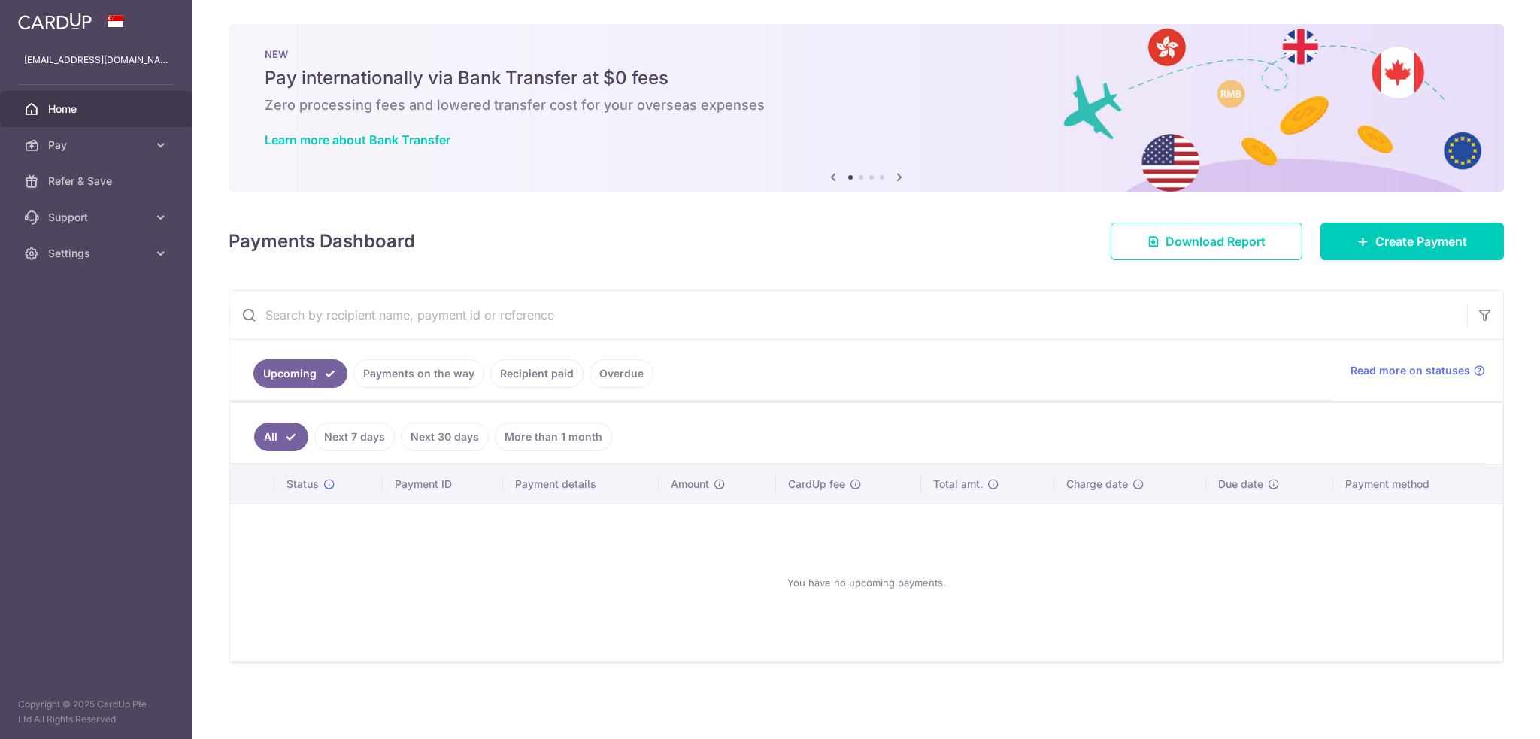
click at [398, 366] on link "Payments on the way" at bounding box center [418, 373] width 131 height 29
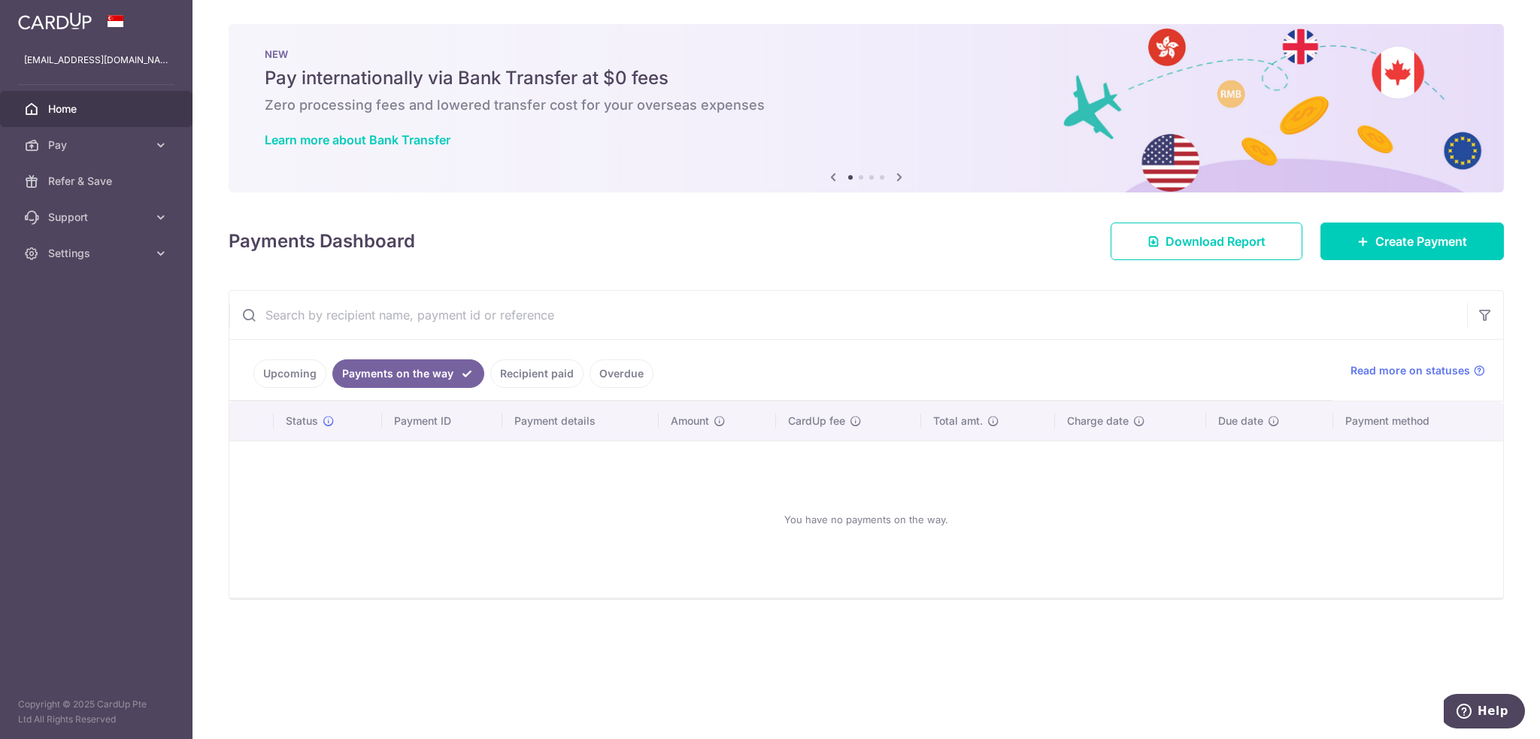
click at [537, 374] on link "Recipient paid" at bounding box center [536, 373] width 93 height 29
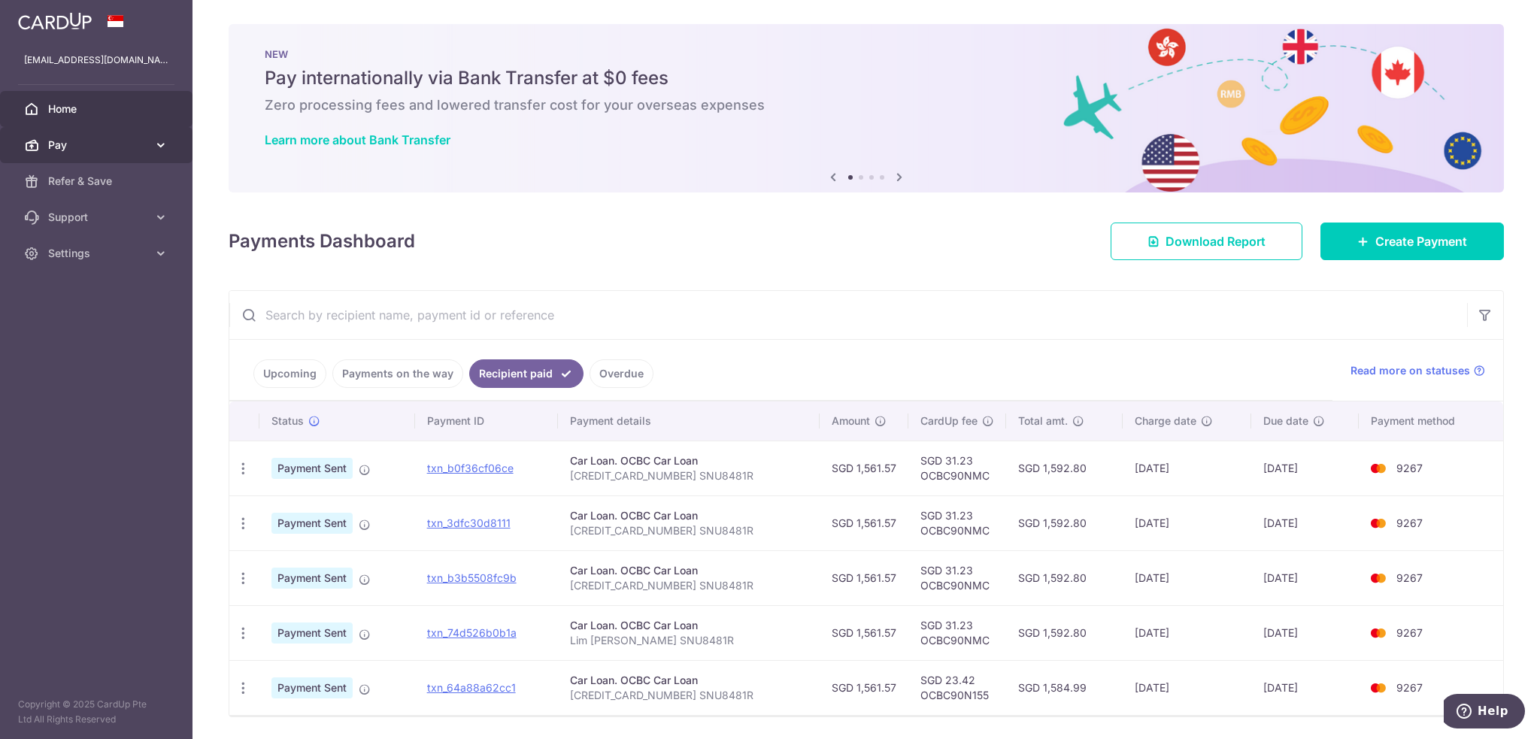
click at [123, 141] on span "Pay" at bounding box center [97, 145] width 99 height 15
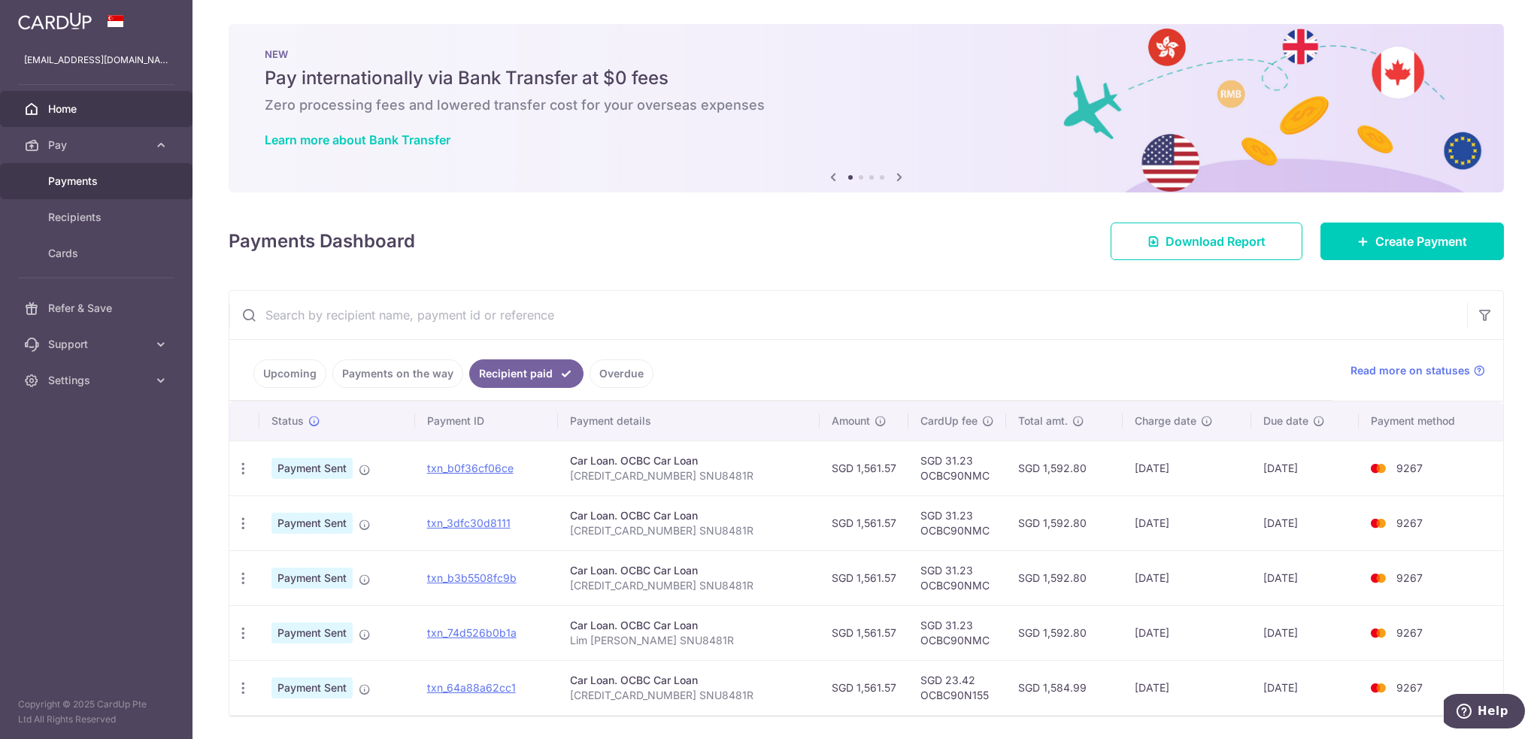
click at [97, 177] on span "Payments" at bounding box center [97, 181] width 99 height 15
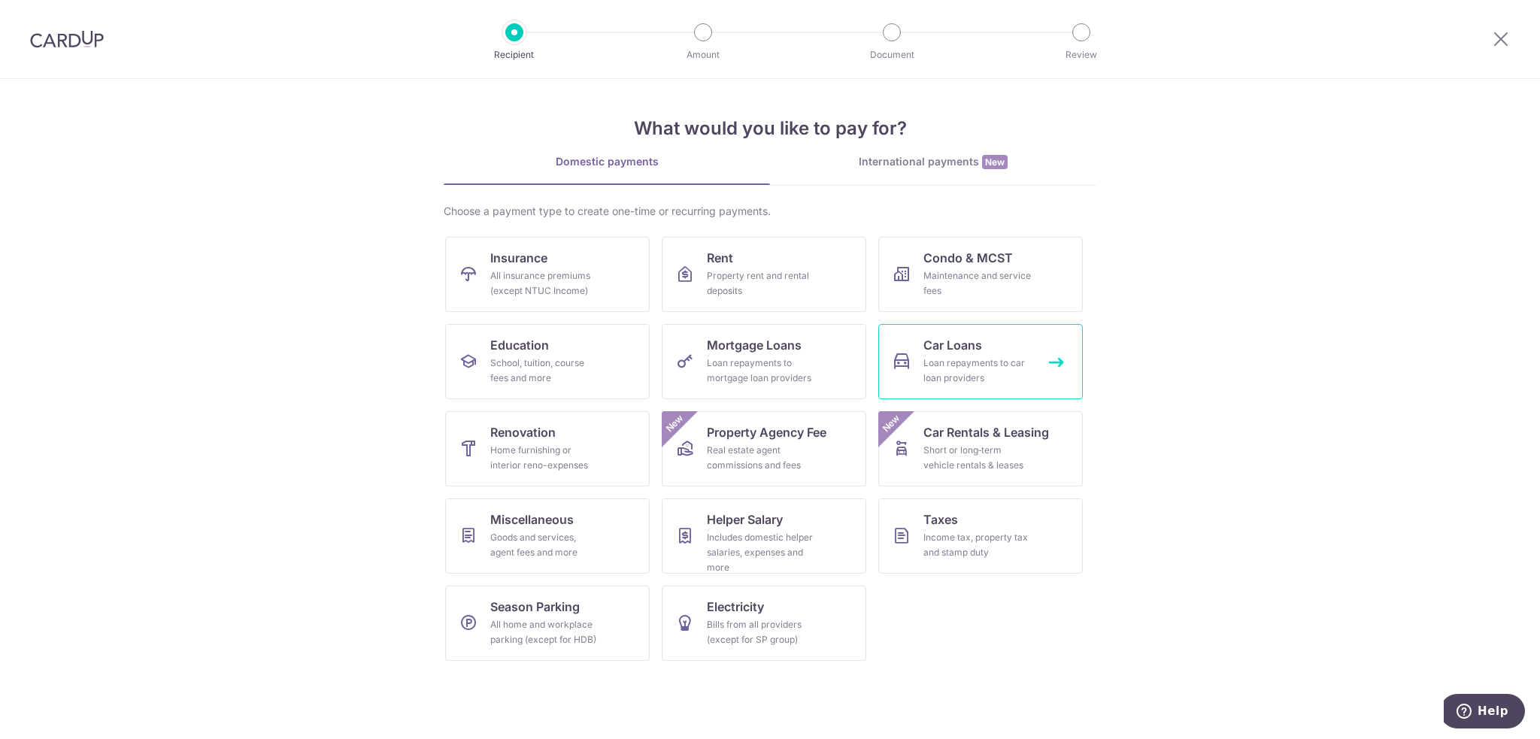
click at [968, 350] on span "Car Loans" at bounding box center [952, 345] width 59 height 18
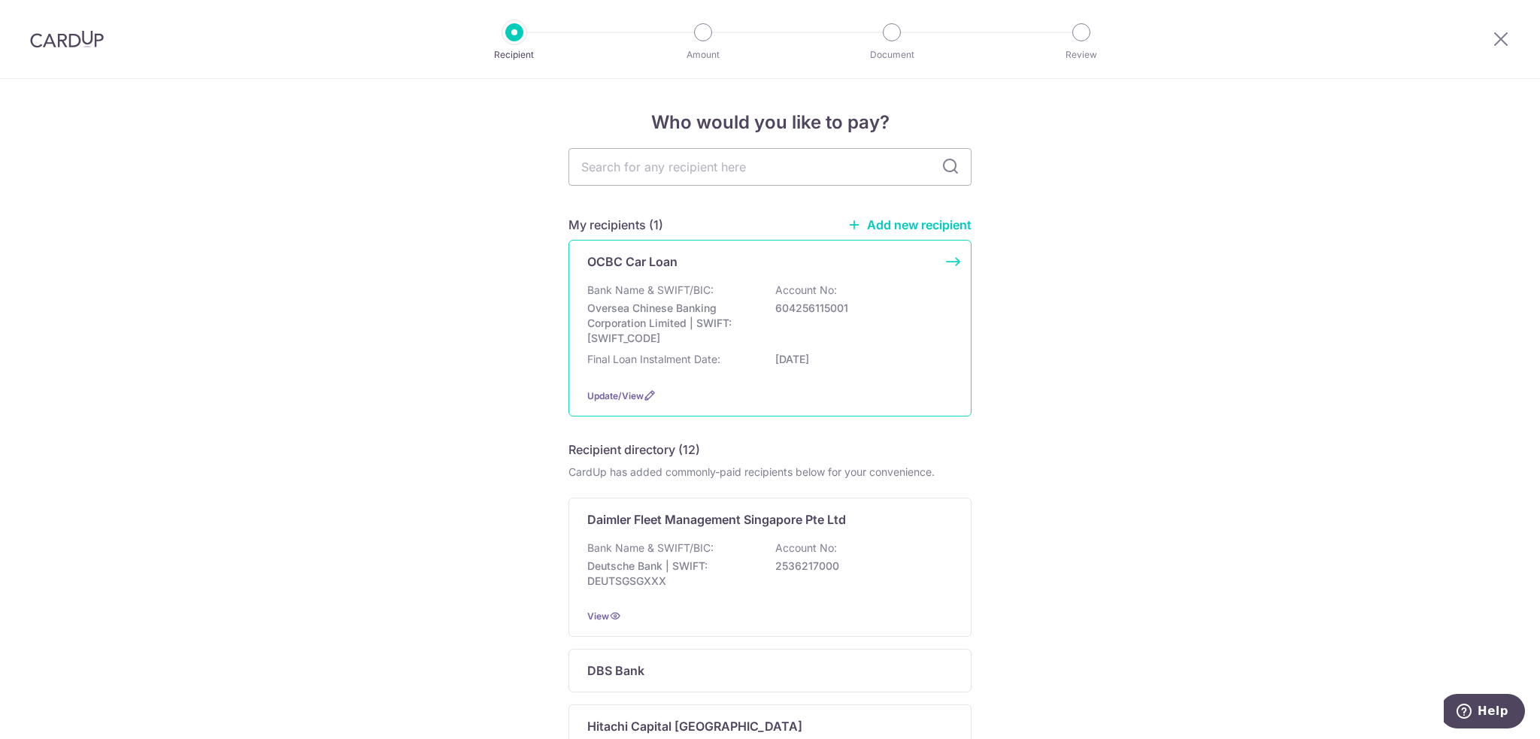
click at [795, 316] on div "Bank Name & SWIFT/BIC: Oversea Chinese Banking Corporation Limited | SWIFT: OCB…" at bounding box center [769, 314] width 365 height 63
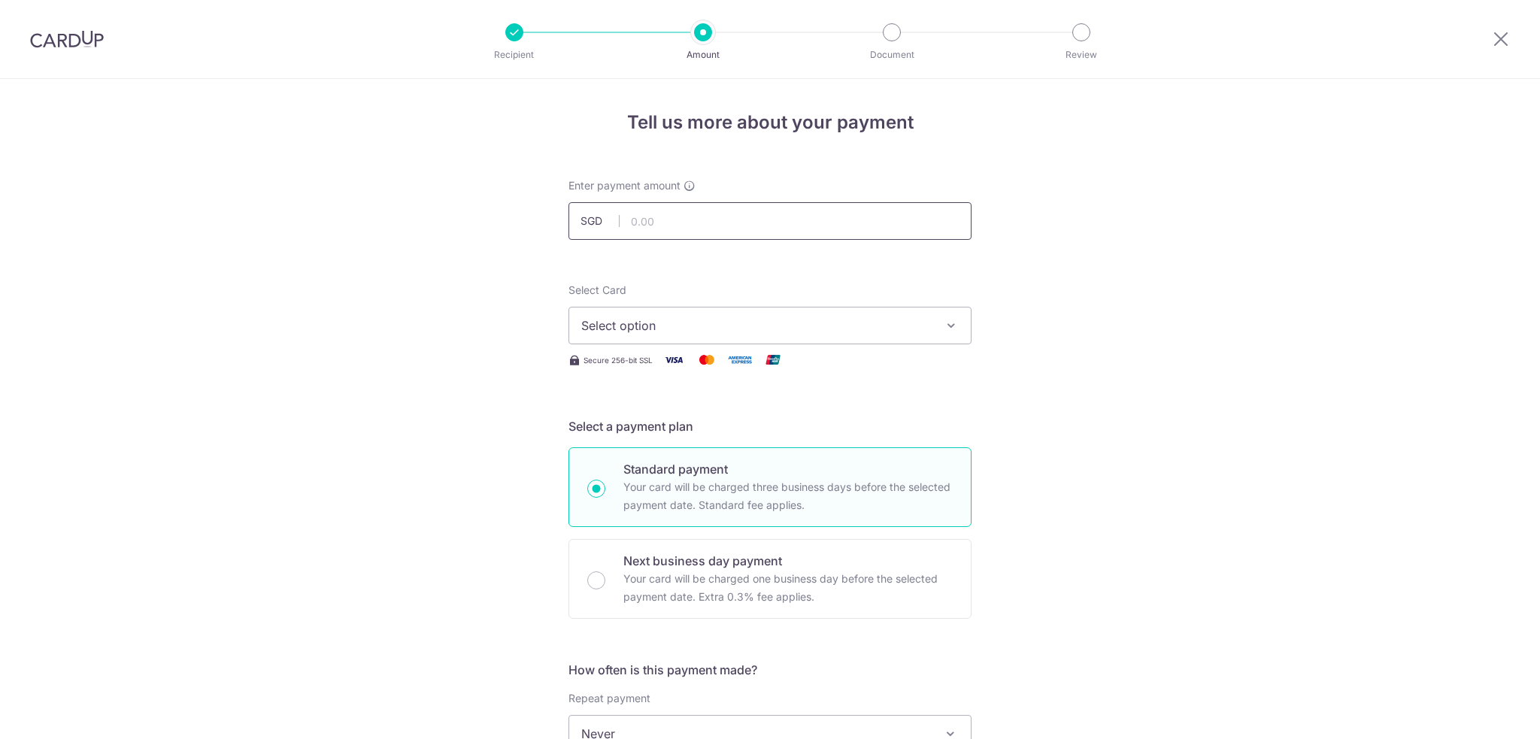
click at [660, 214] on input "text" at bounding box center [769, 221] width 403 height 38
type input "1,561.57"
click at [695, 308] on button "Select option" at bounding box center [769, 326] width 403 height 38
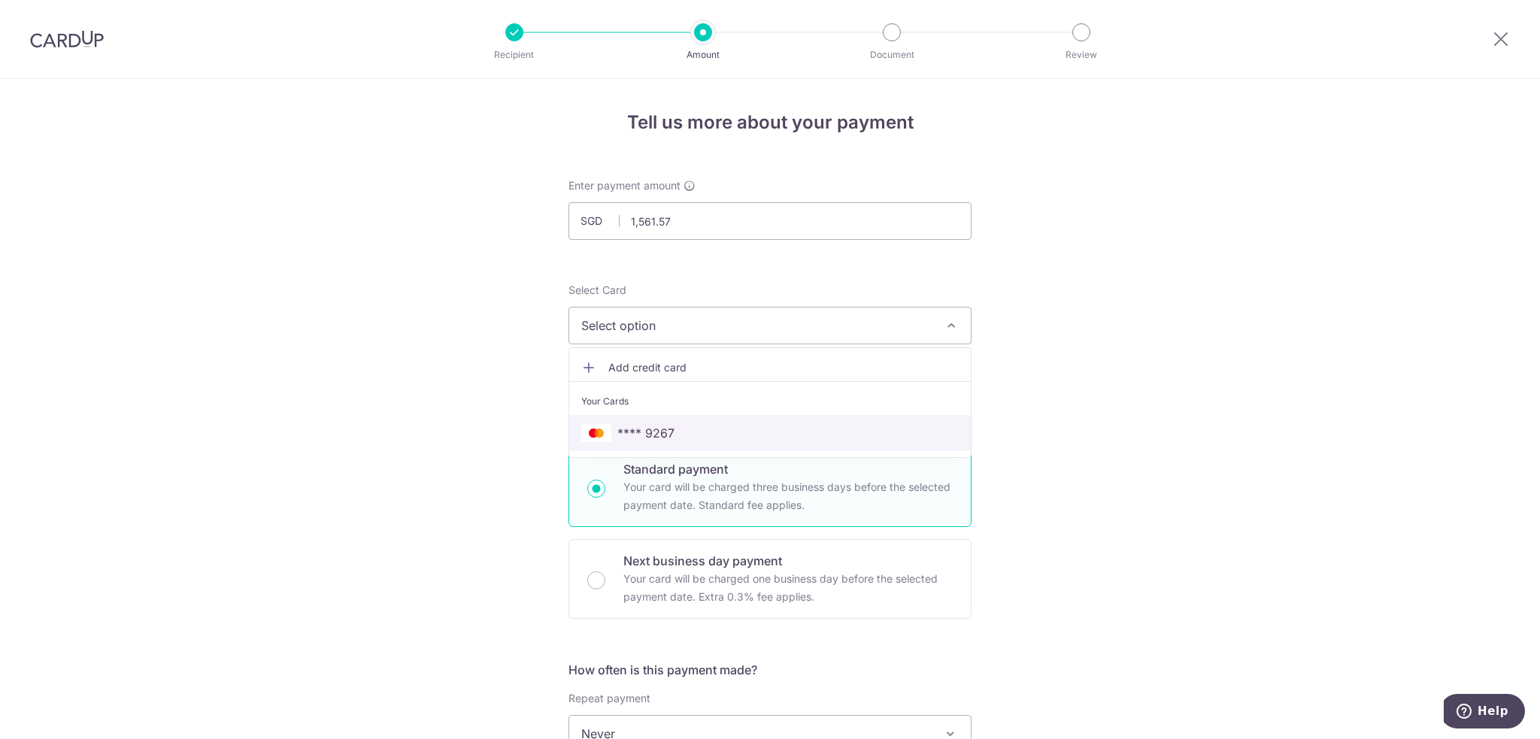
click at [693, 433] on span "**** 9267" at bounding box center [769, 433] width 377 height 18
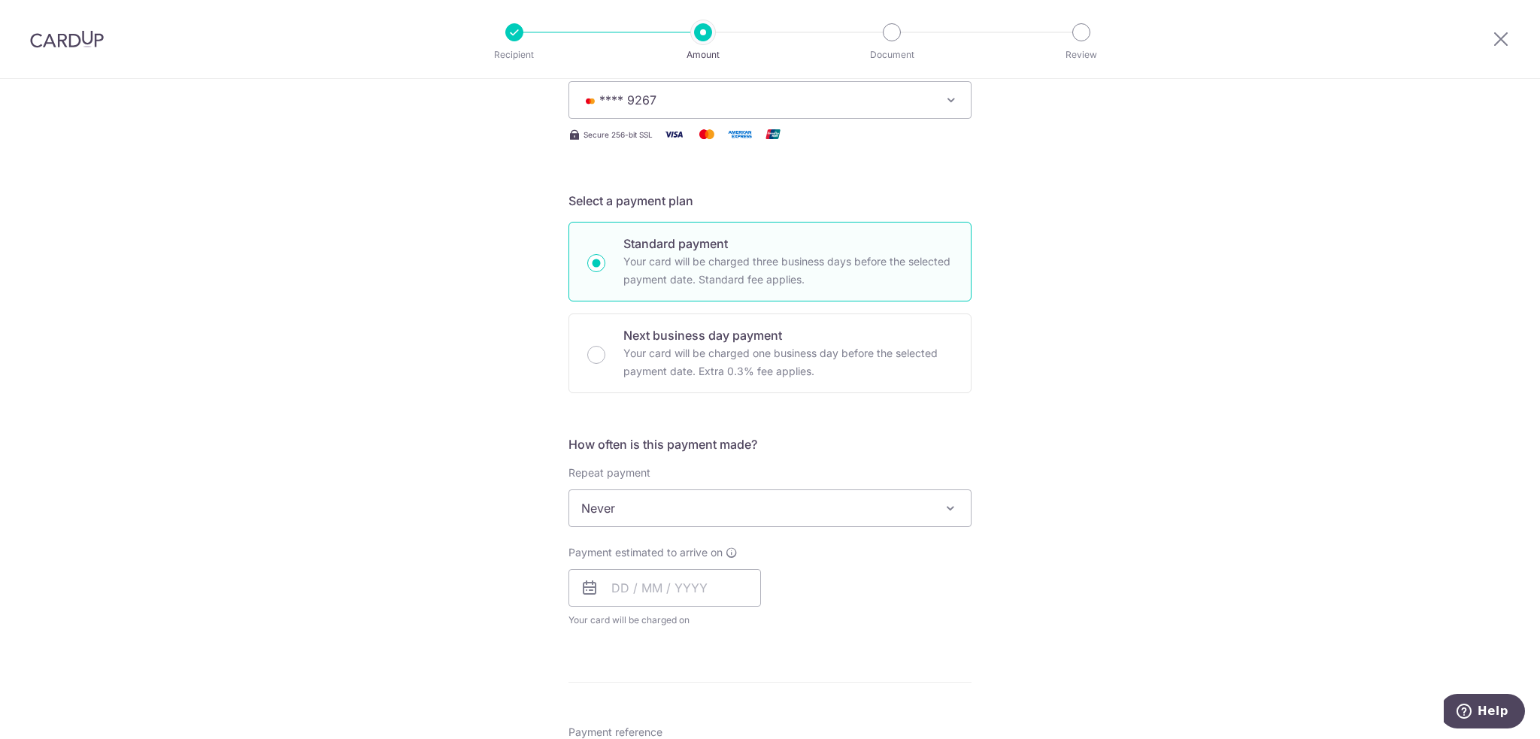
scroll to position [376, 0]
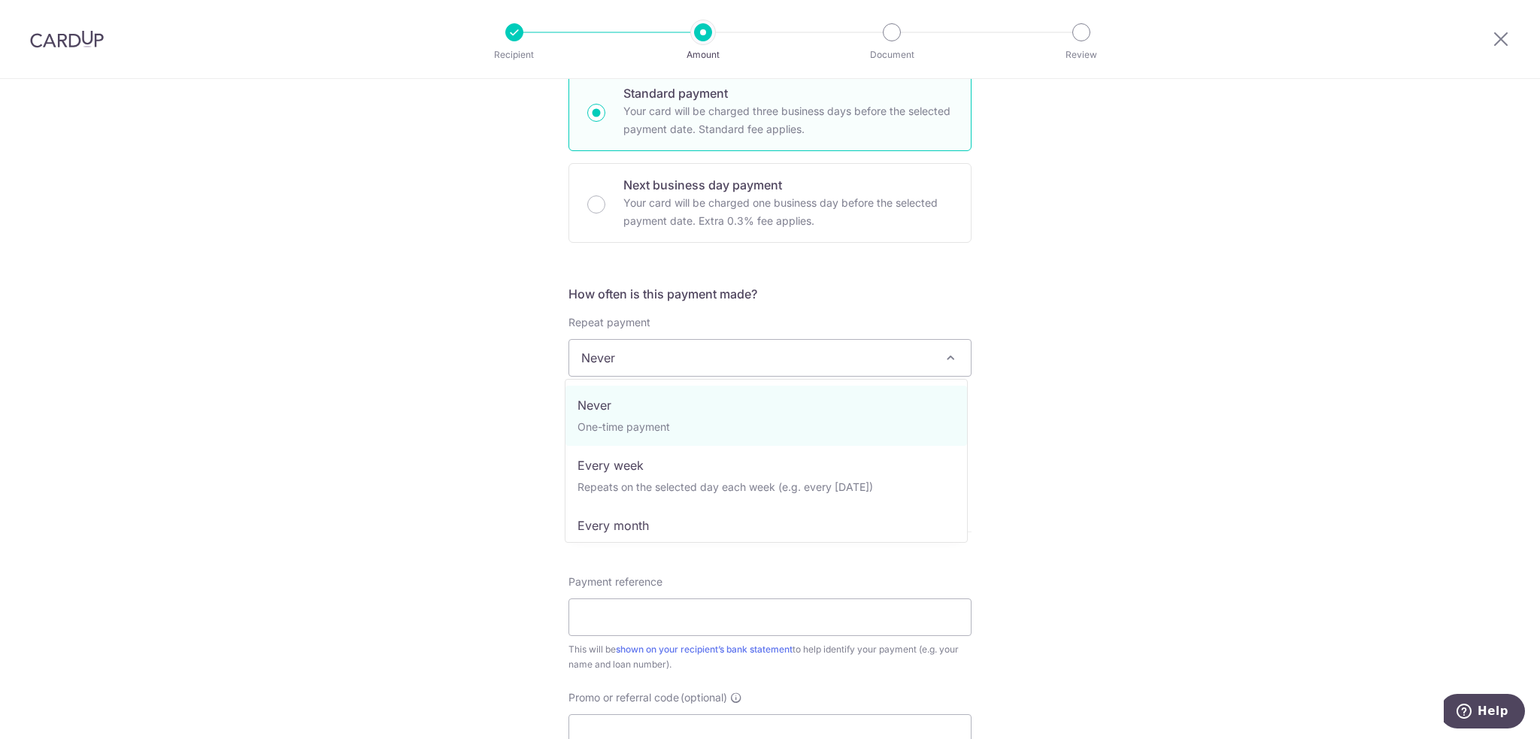
click at [782, 363] on span "Never" at bounding box center [769, 358] width 401 height 36
click at [453, 335] on div "Tell us more about your payment Enter payment amount SGD 1,561.57 1561.57 Selec…" at bounding box center [770, 383] width 1540 height 1360
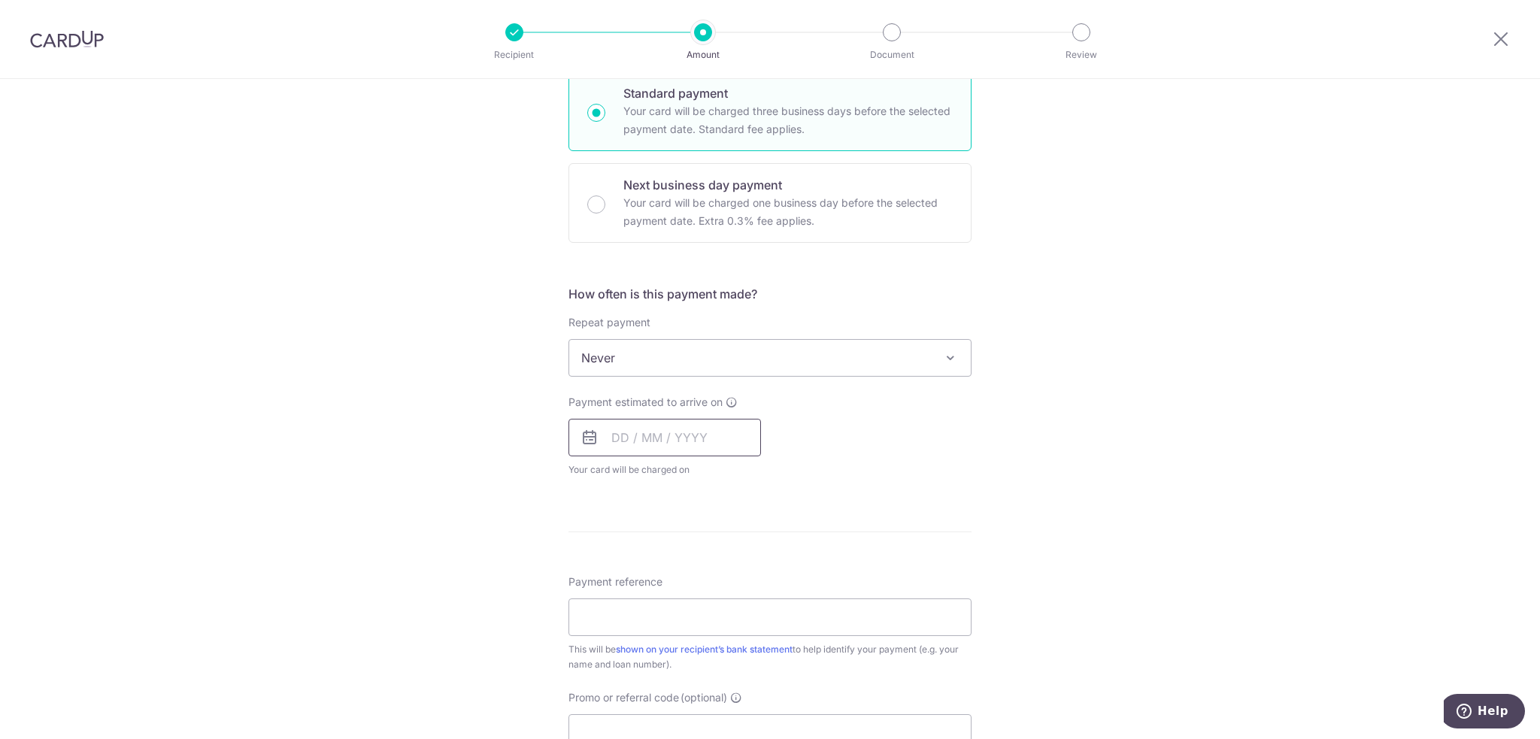
click at [679, 431] on input "text" at bounding box center [664, 438] width 192 height 38
click at [840, 434] on div "Payment estimated to arrive on Prev Next Aug Sep Oct Nov Dec 2025 2026 2027 202…" at bounding box center [769, 436] width 421 height 83
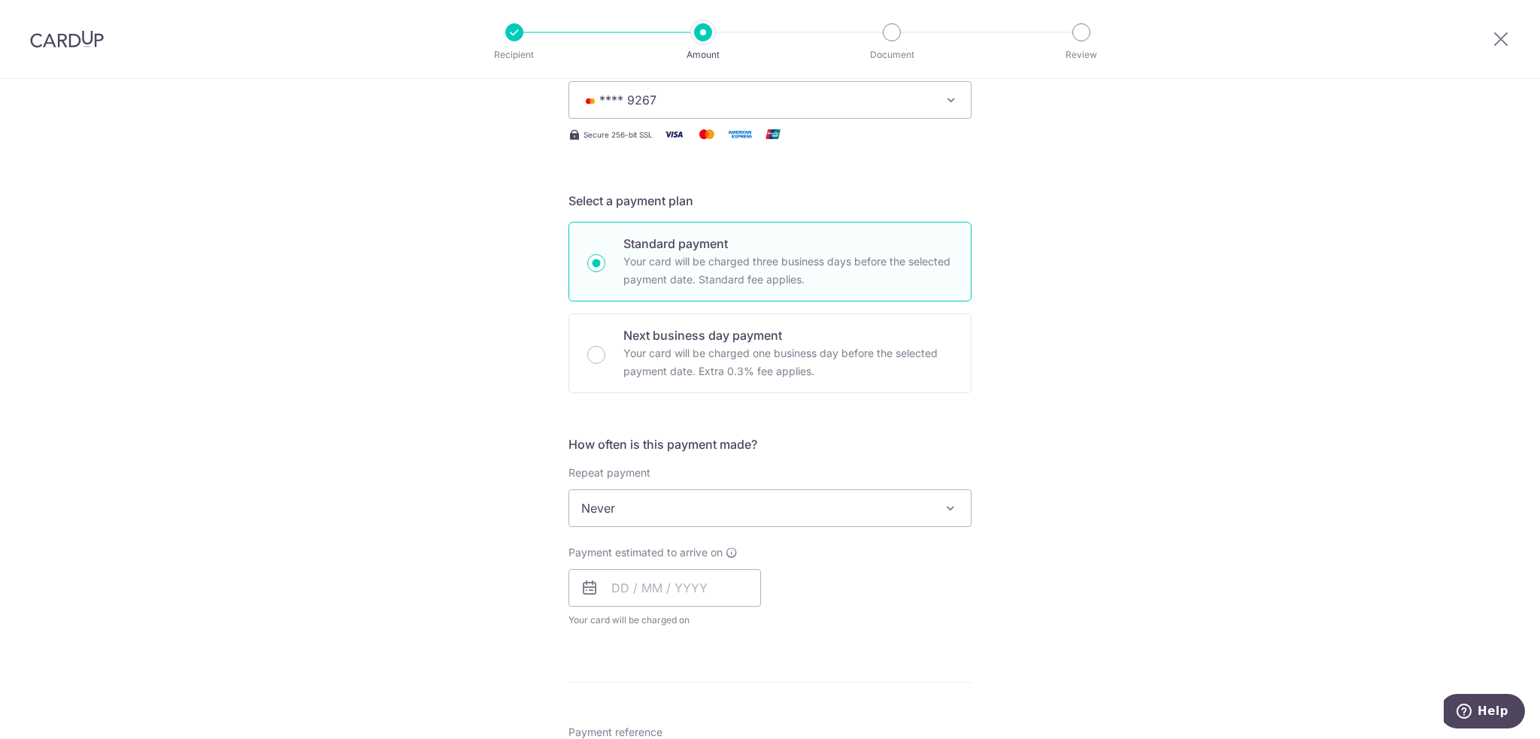
scroll to position [451, 0]
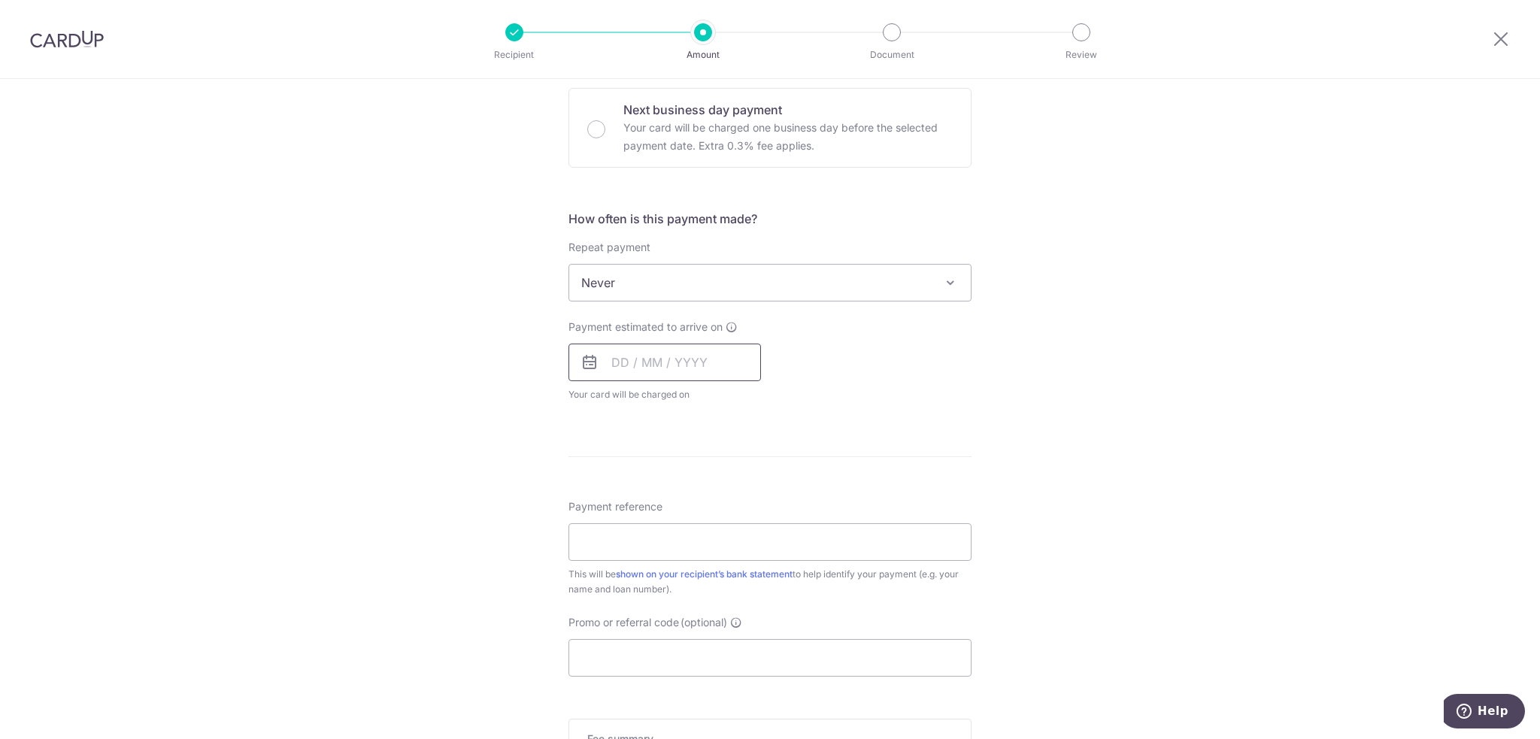
click at [699, 362] on input "text" at bounding box center [664, 363] width 192 height 38
click at [755, 529] on link "15" at bounding box center [749, 529] width 24 height 24
type input "15/08/2025"
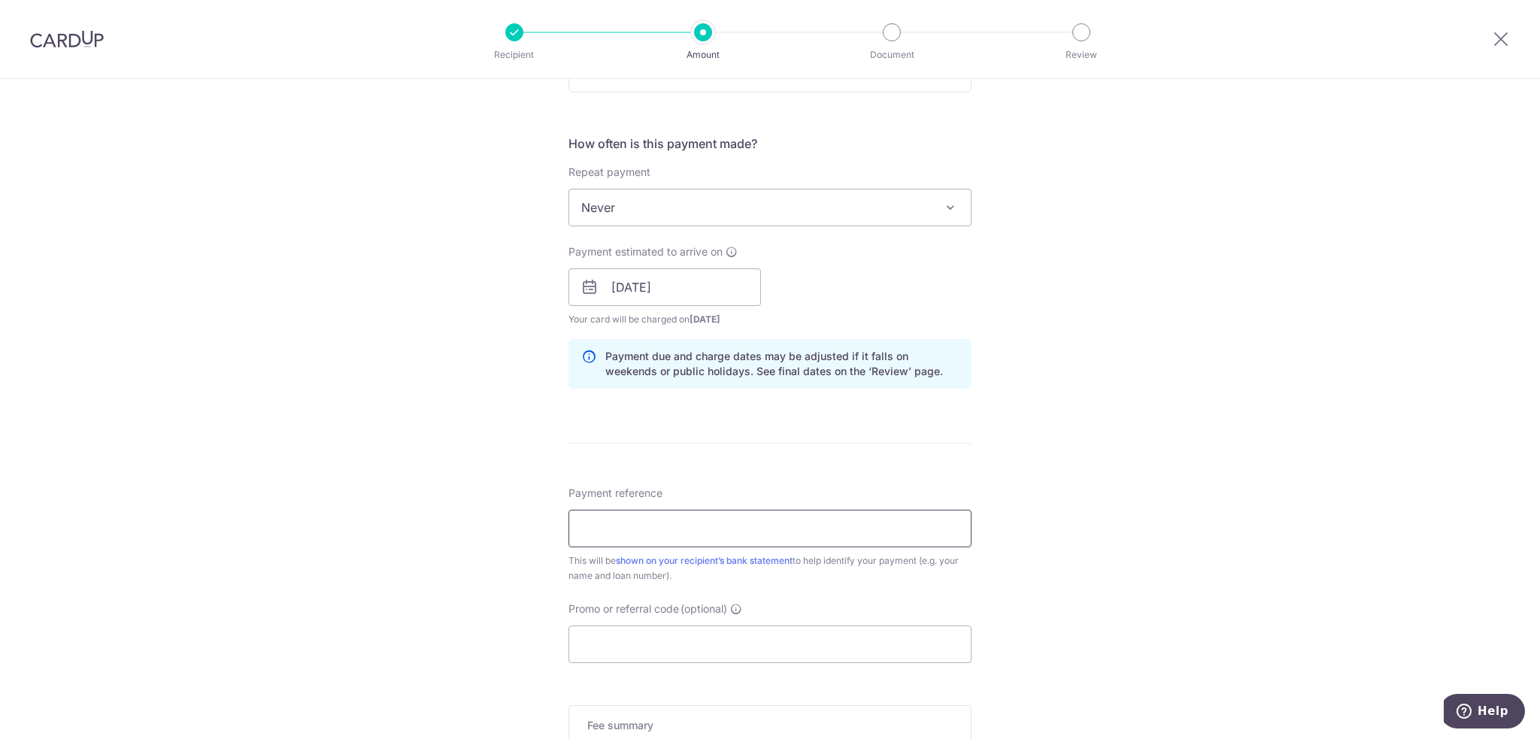
scroll to position [601, 0]
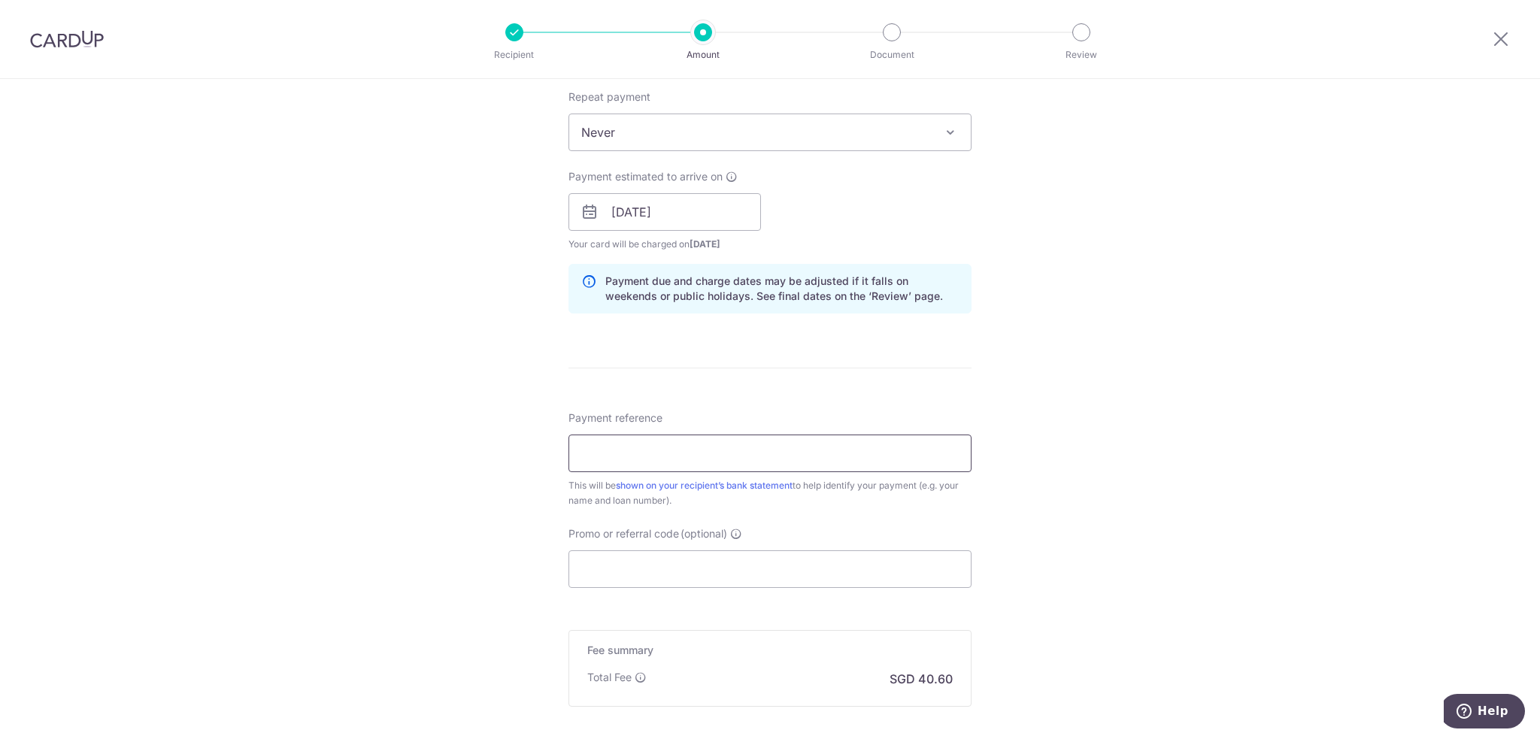
click at [668, 441] on input "Payment reference" at bounding box center [769, 454] width 403 height 38
type input "574250958900000 SNU8481R"
click at [687, 565] on input "Promo or referral code (optional)" at bounding box center [769, 569] width 403 height 38
paste input "OCBC90NV"
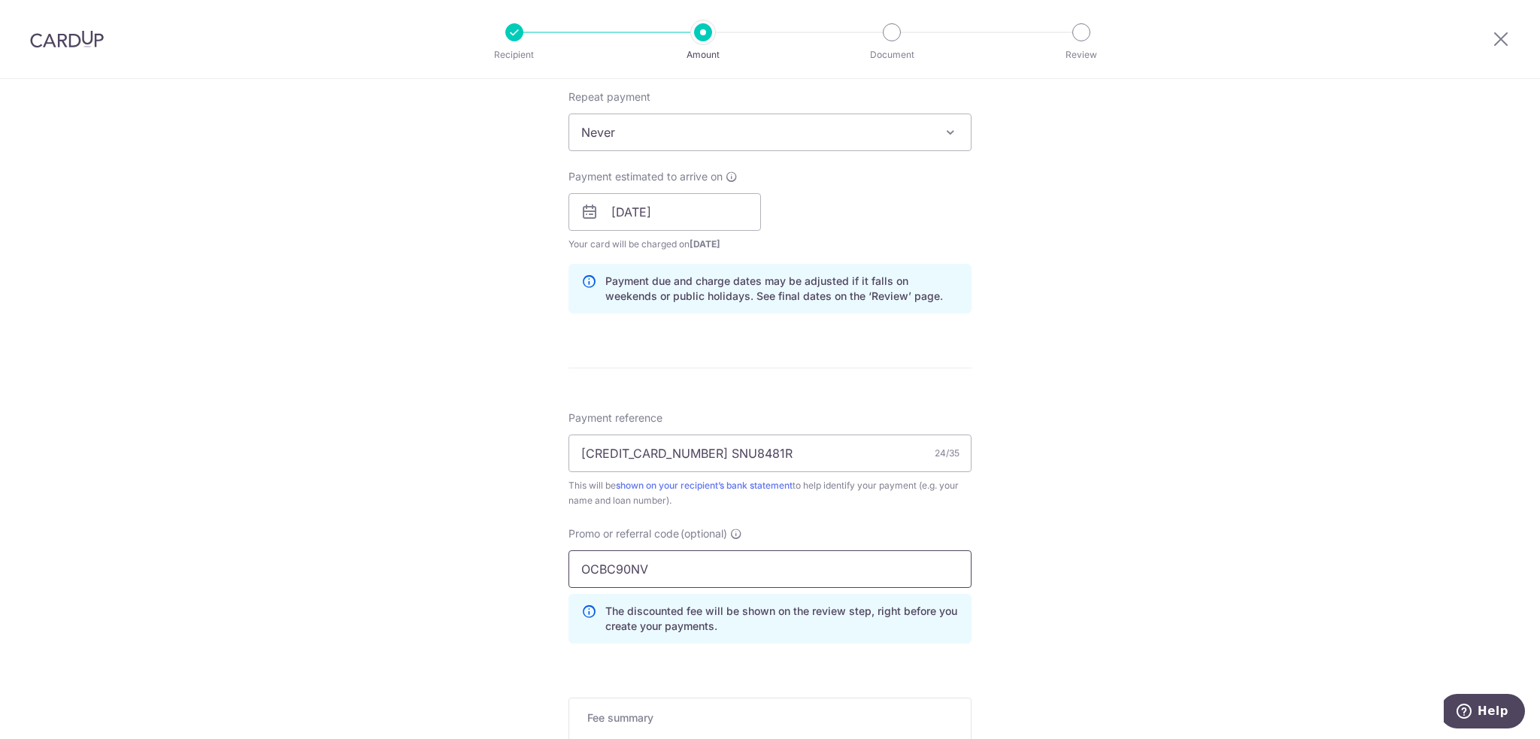
scroll to position [827, 0]
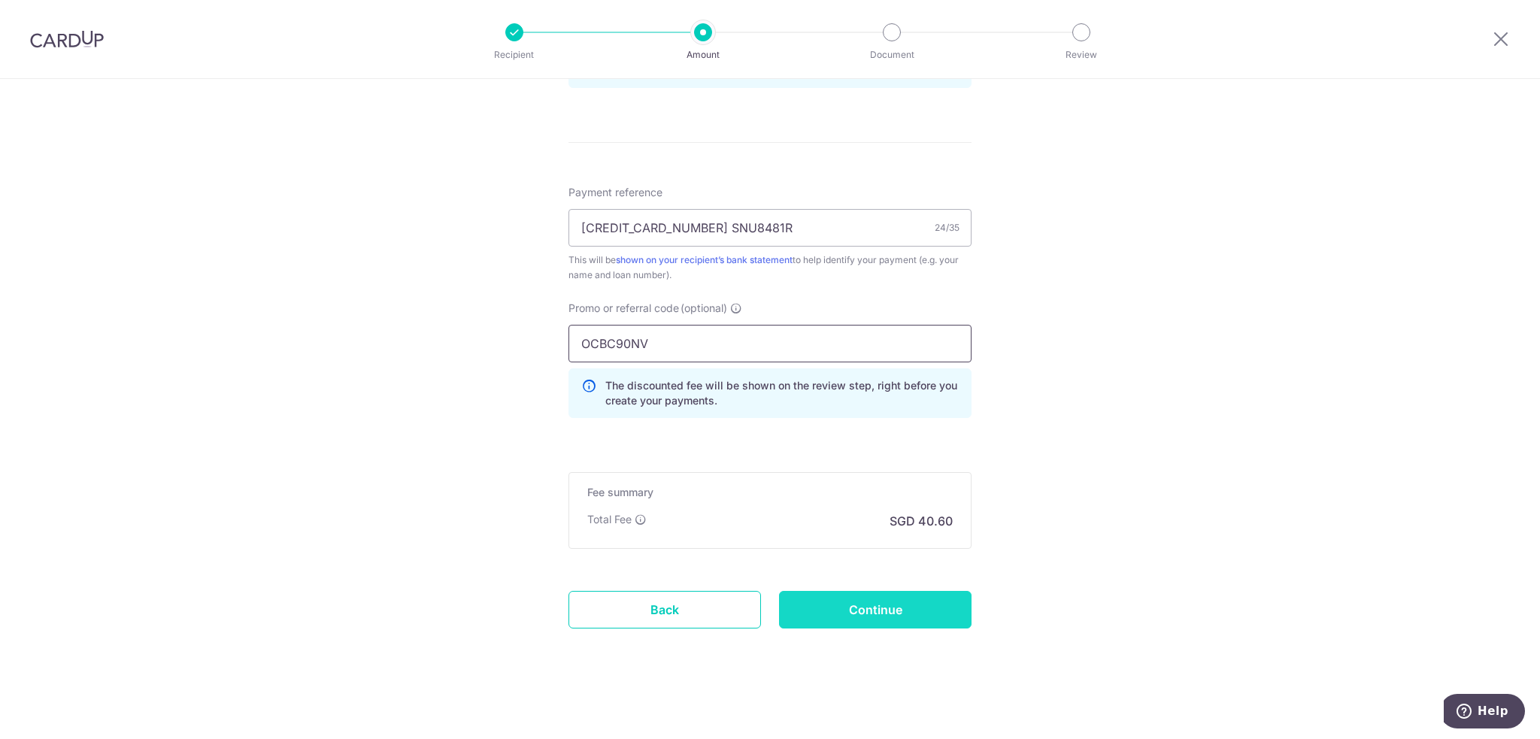
type input "OCBC90NV"
click at [878, 606] on input "Continue" at bounding box center [875, 610] width 192 height 38
type input "Create Schedule"
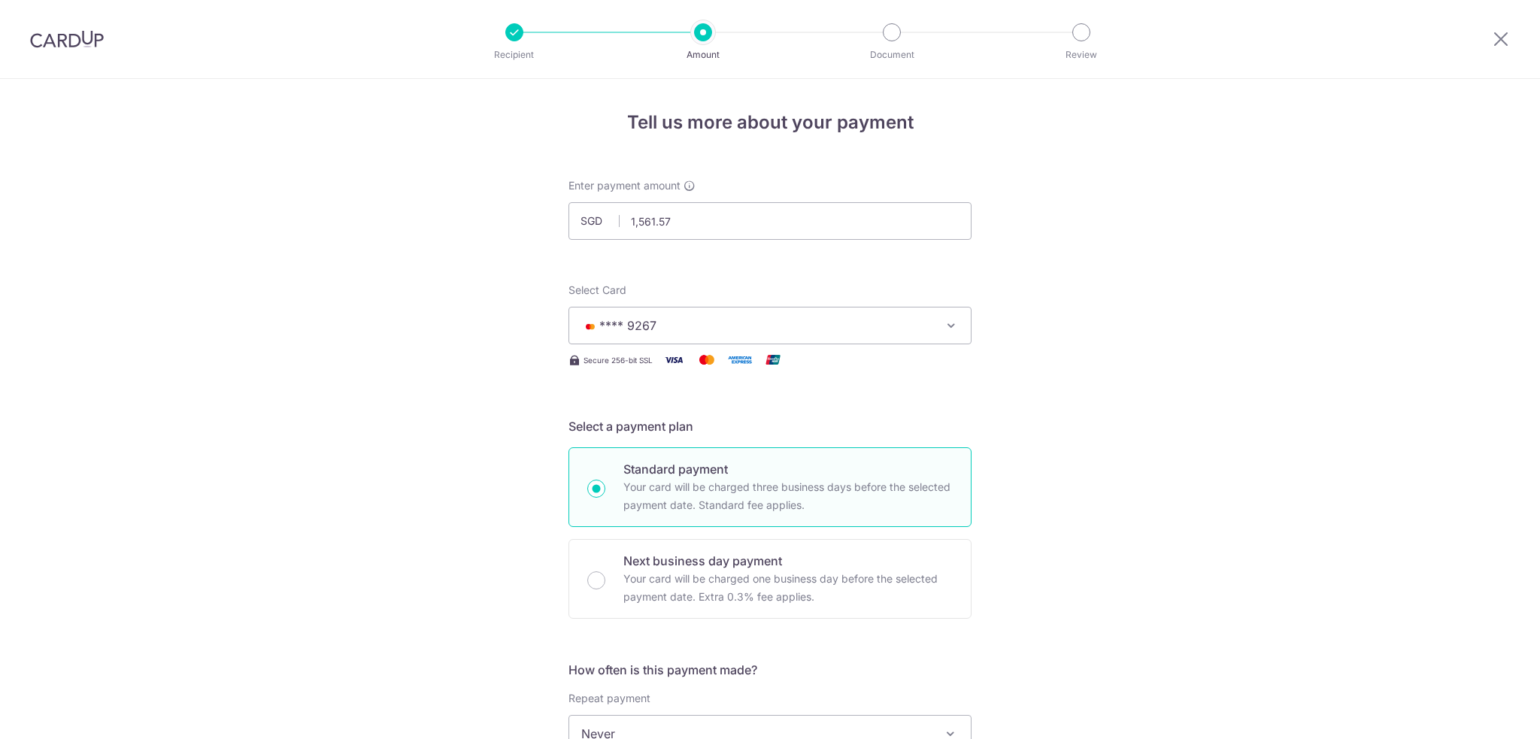
scroll to position [848, 0]
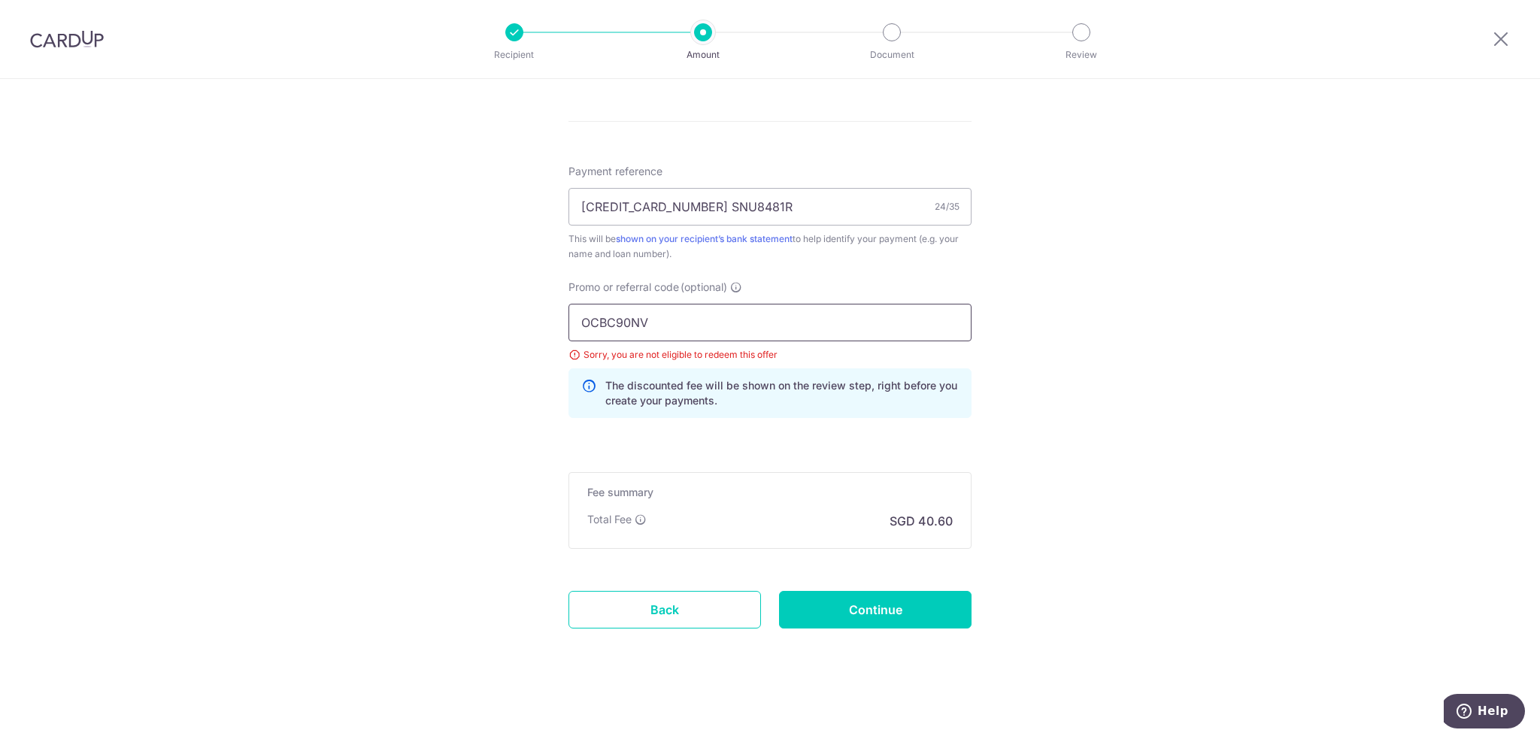
drag, startPoint x: 671, startPoint y: 308, endPoint x: 511, endPoint y: 309, distance: 159.4
paste input "MC"
type input "OCBC90NMC"
click at [877, 604] on input "Continue" at bounding box center [875, 610] width 192 height 38
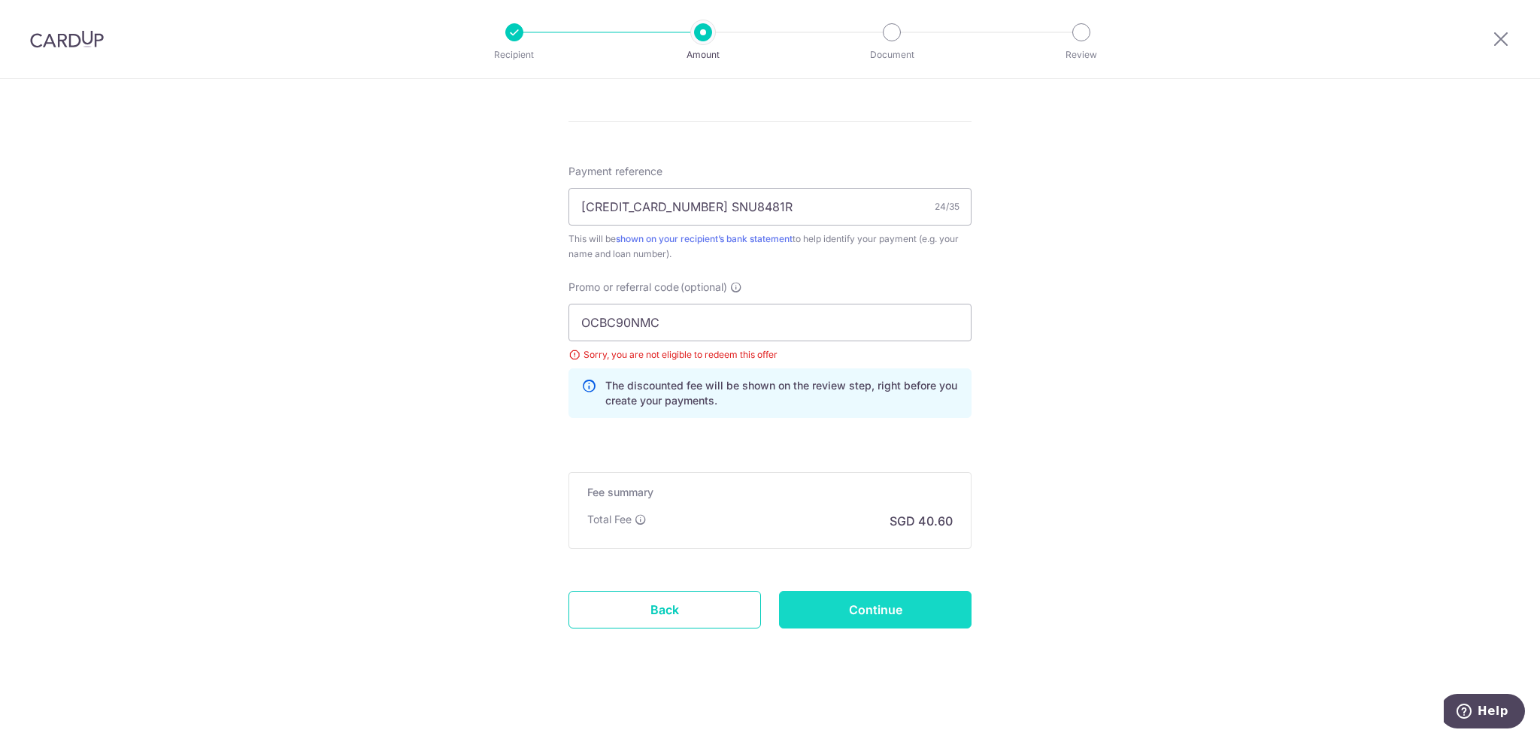
type input "Update Schedule"
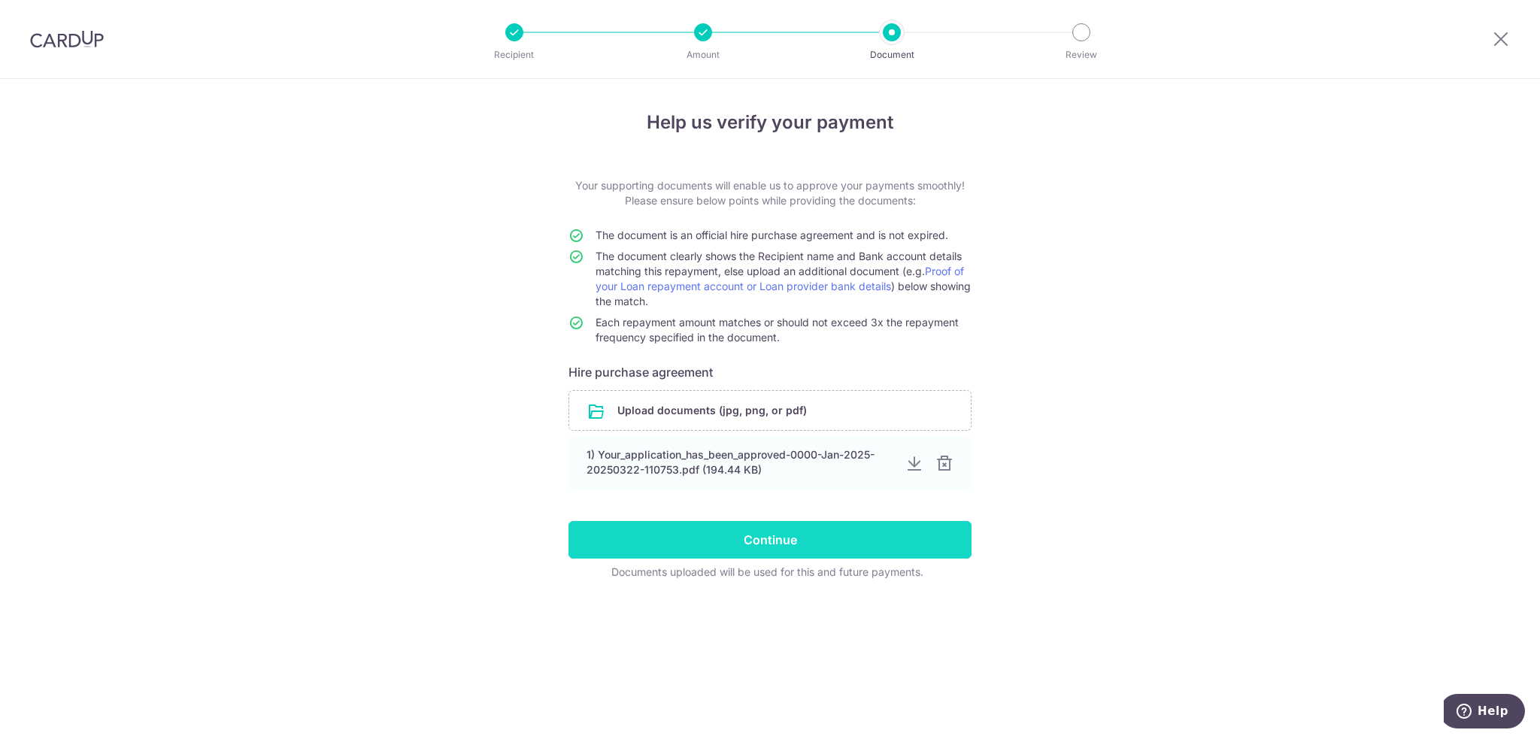
click at [778, 530] on input "Continue" at bounding box center [769, 540] width 403 height 38
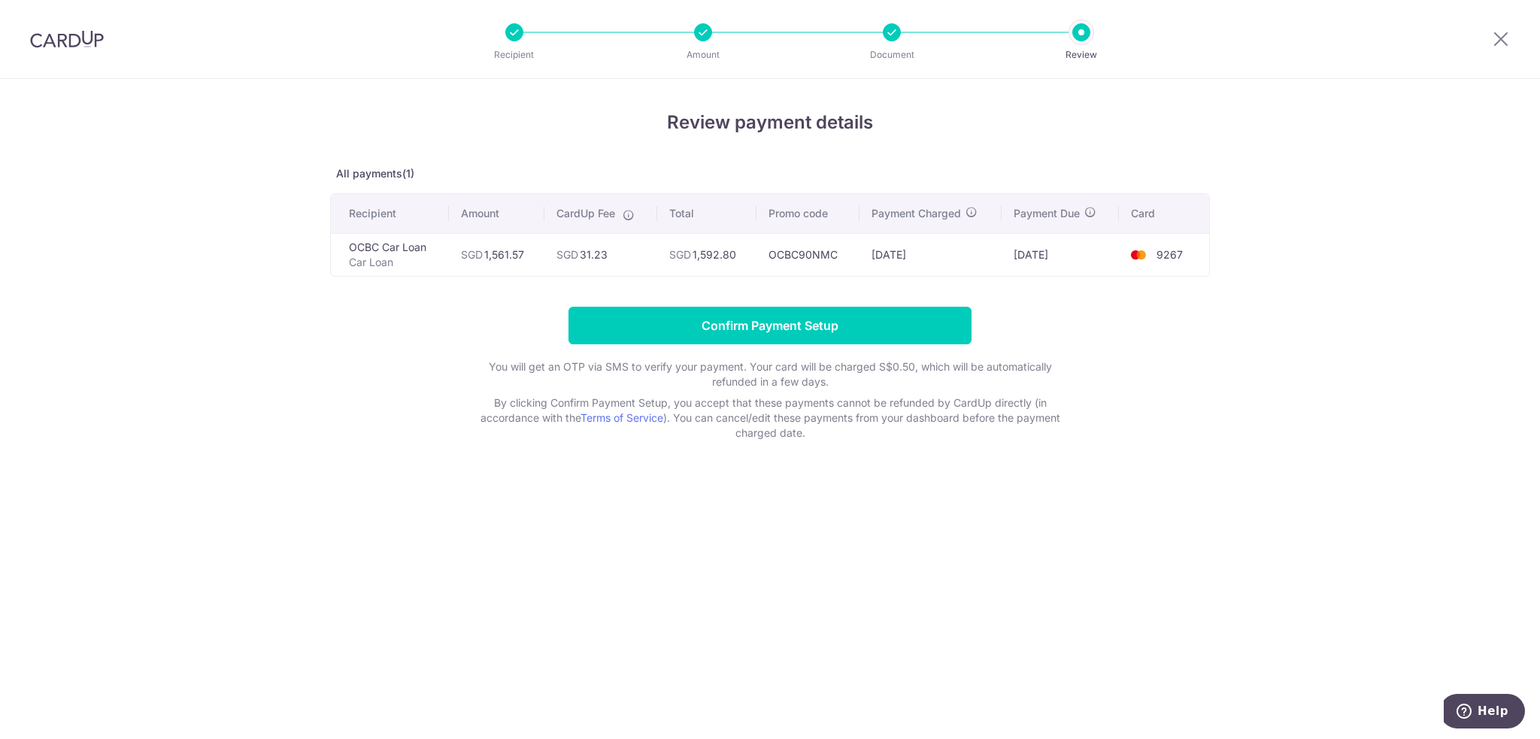
click at [783, 304] on div "Review payment details All payments(1) Recipient Amount CardUp Fee Total Promo …" at bounding box center [770, 275] width 880 height 332
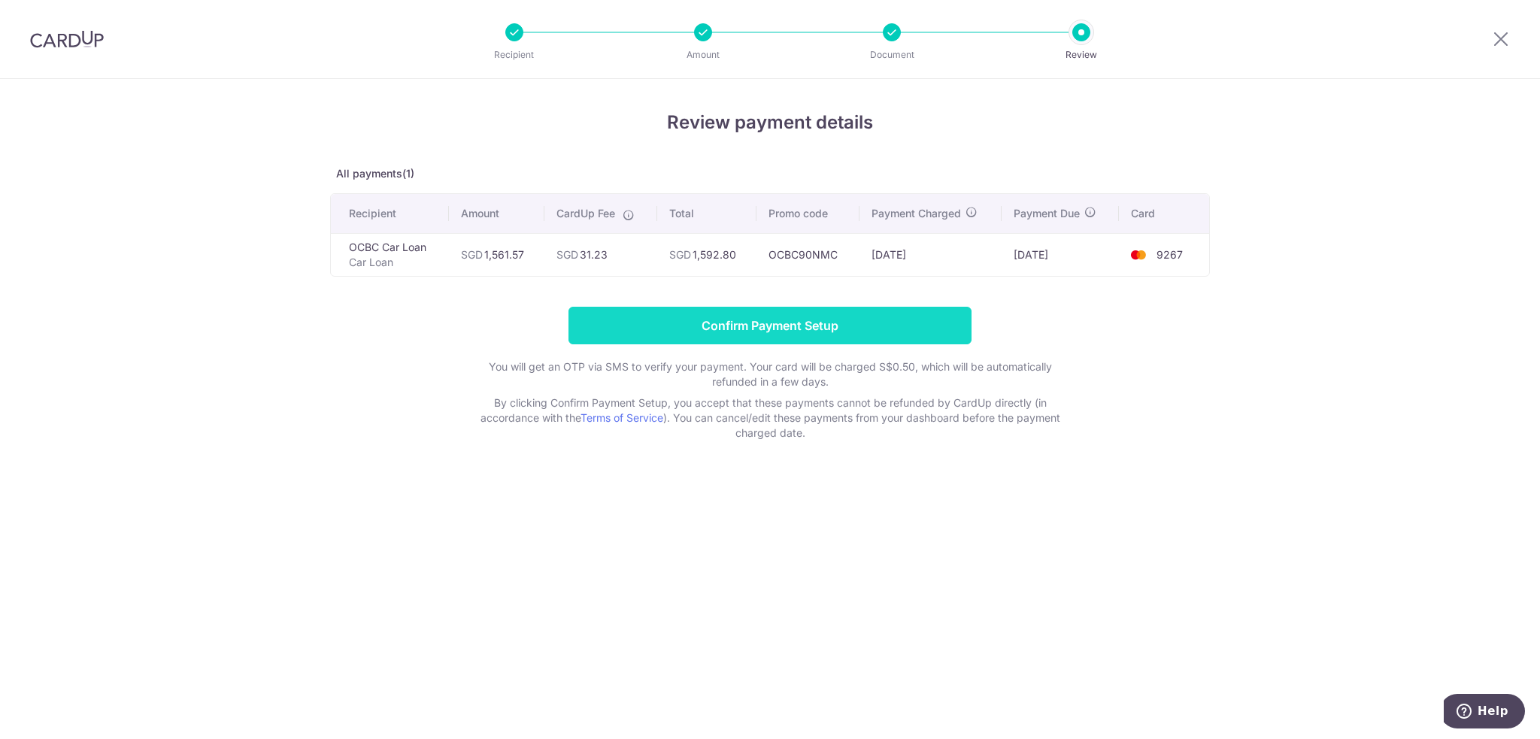
click at [752, 332] on input "Confirm Payment Setup" at bounding box center [769, 326] width 403 height 38
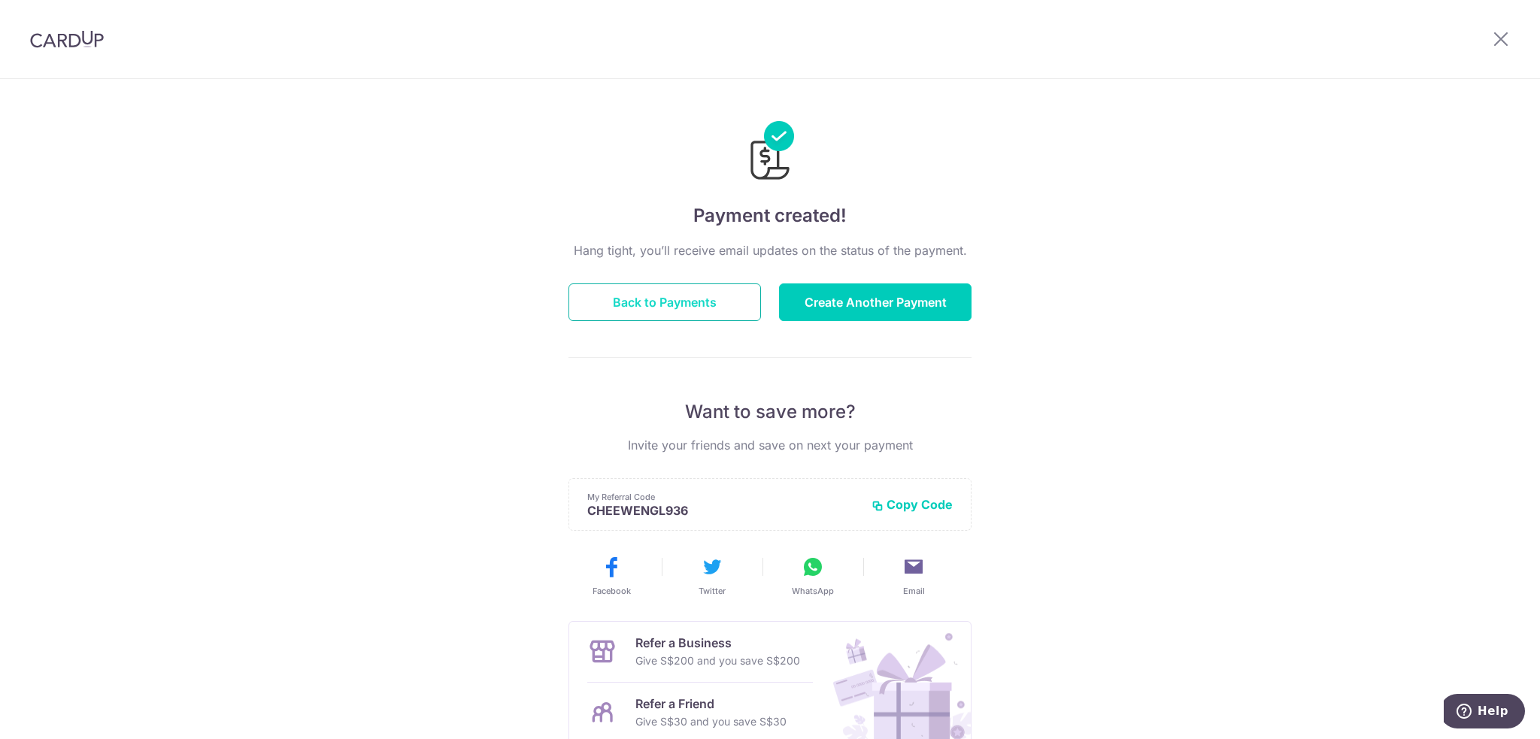
click at [694, 297] on button "Back to Payments" at bounding box center [664, 302] width 192 height 38
